Goal: Information Seeking & Learning: Learn about a topic

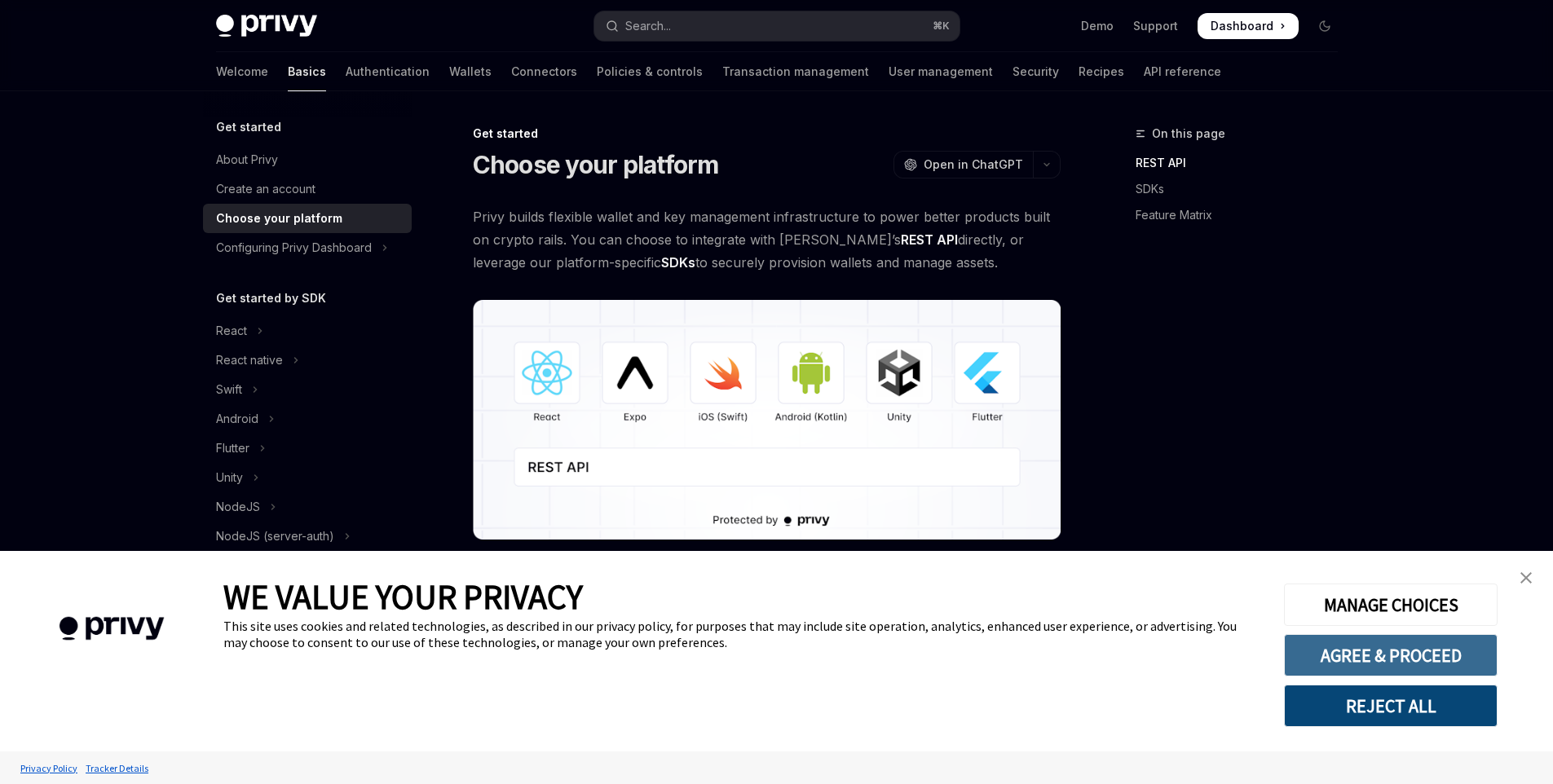
click at [1400, 657] on button "AGREE & PROCEED" at bounding box center [1390, 655] width 213 height 43
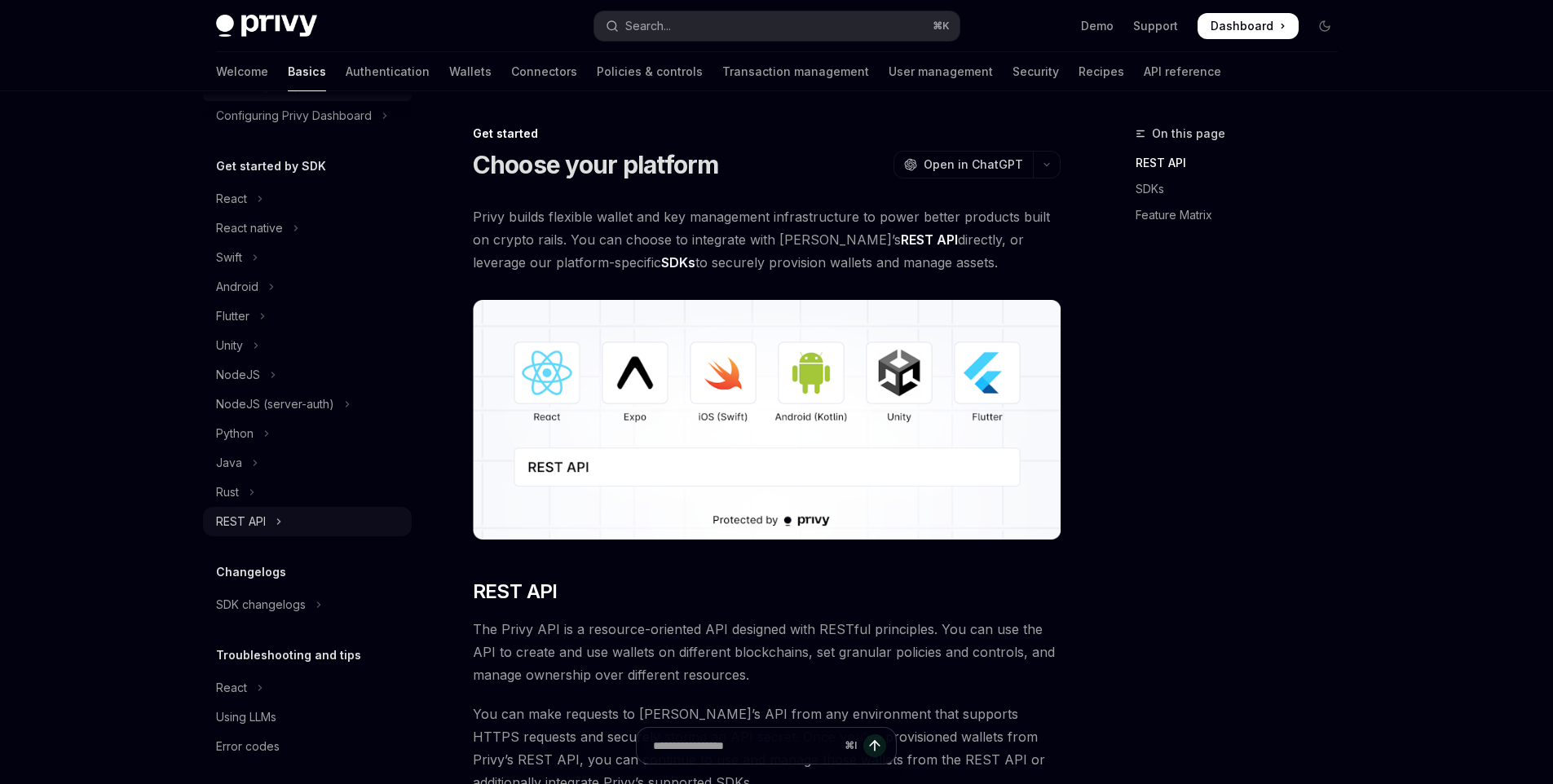
scroll to position [142, 0]
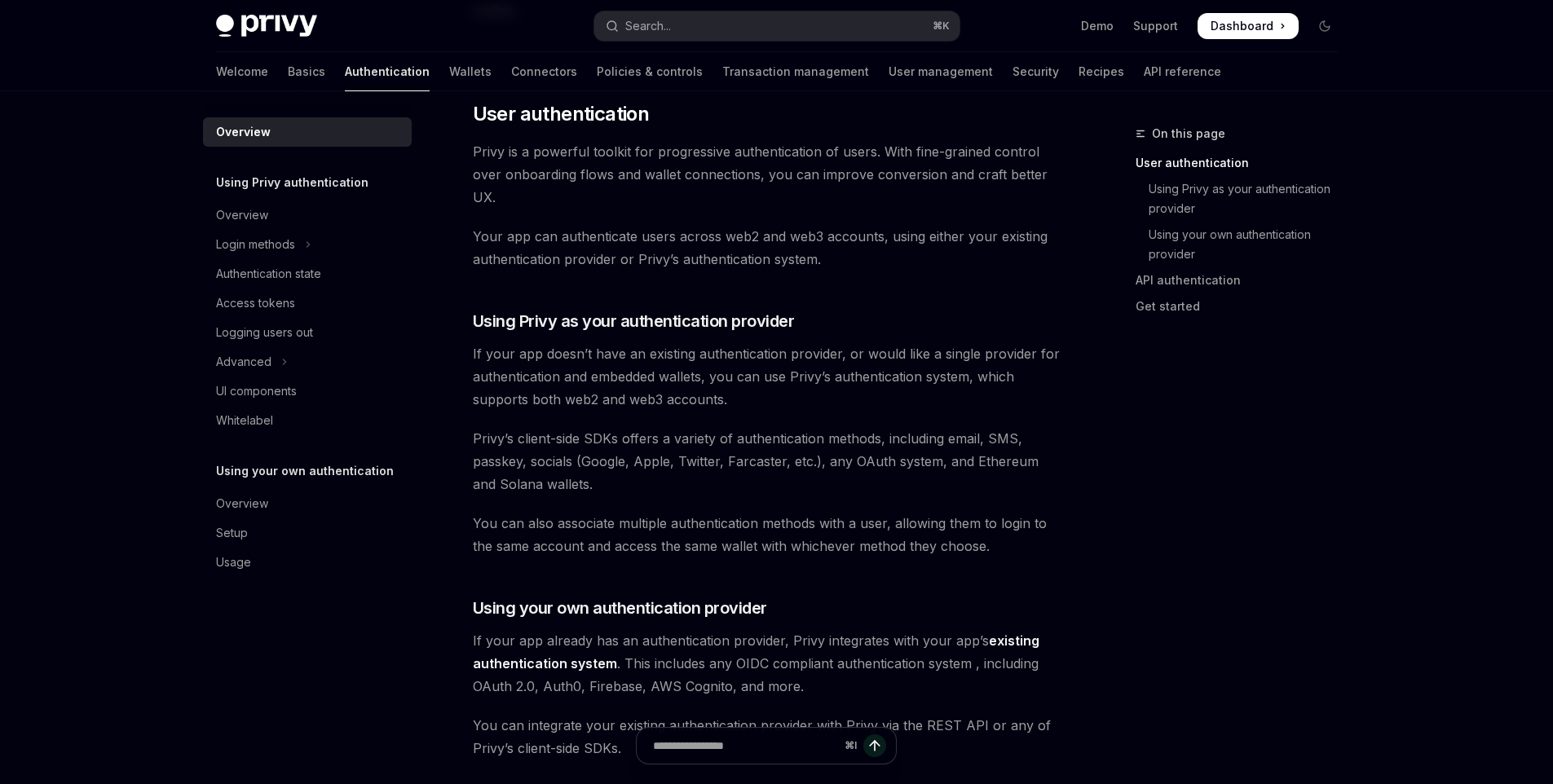
scroll to position [321, 0]
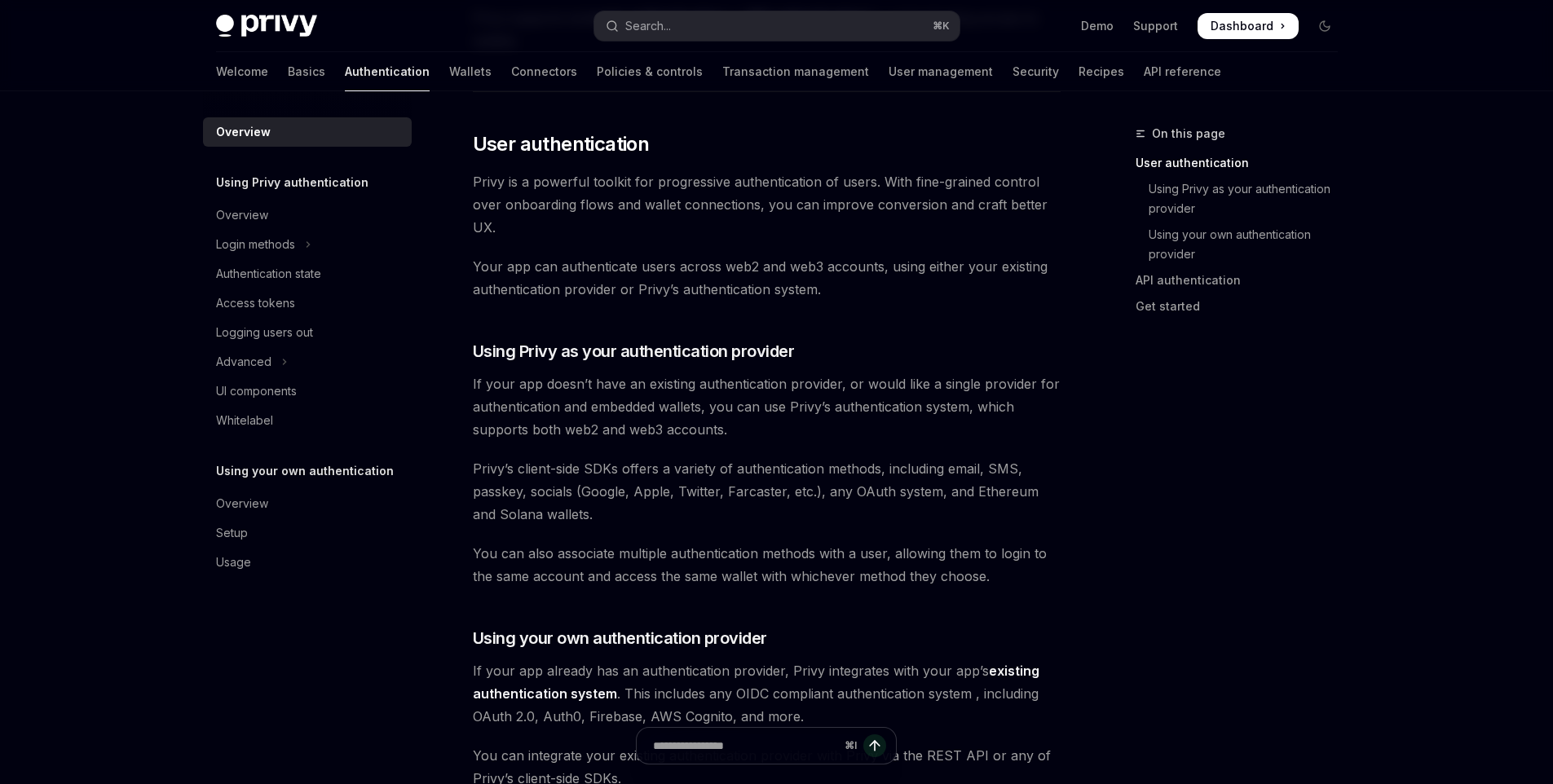
type textarea "*"
